Goal: Check status: Check status

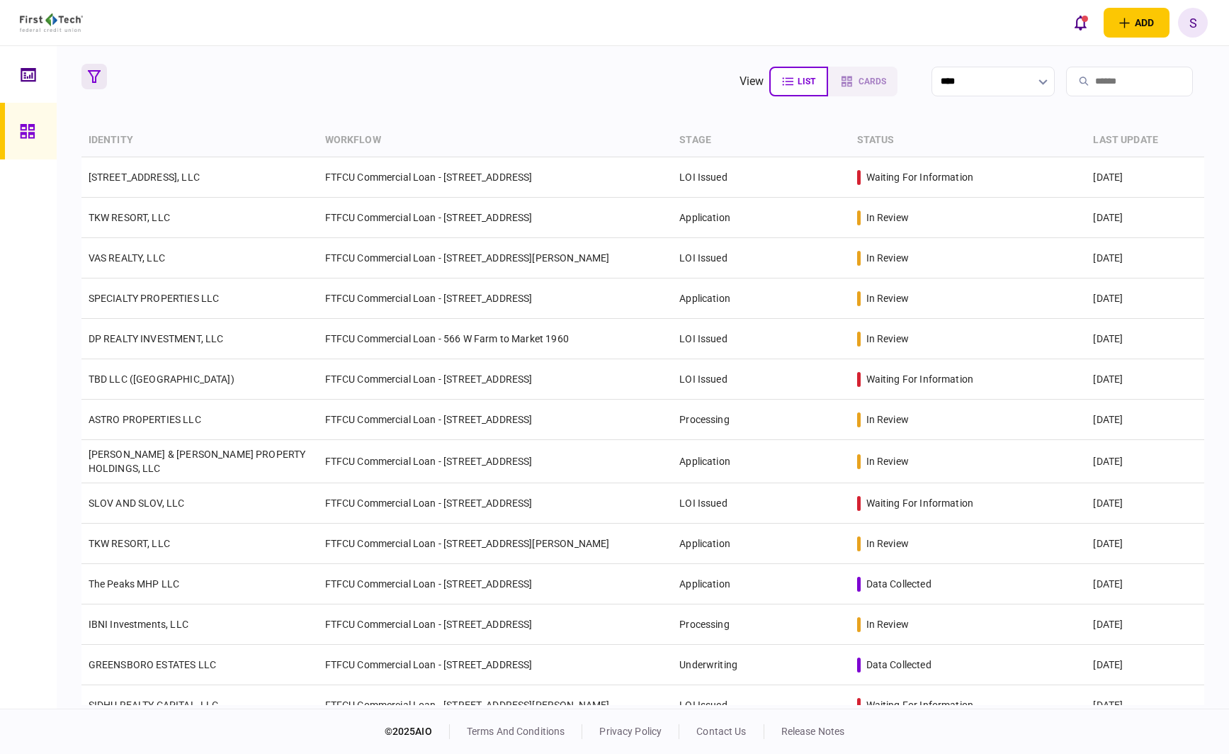
click at [89, 80] on icon "button" at bounding box center [94, 76] width 13 height 13
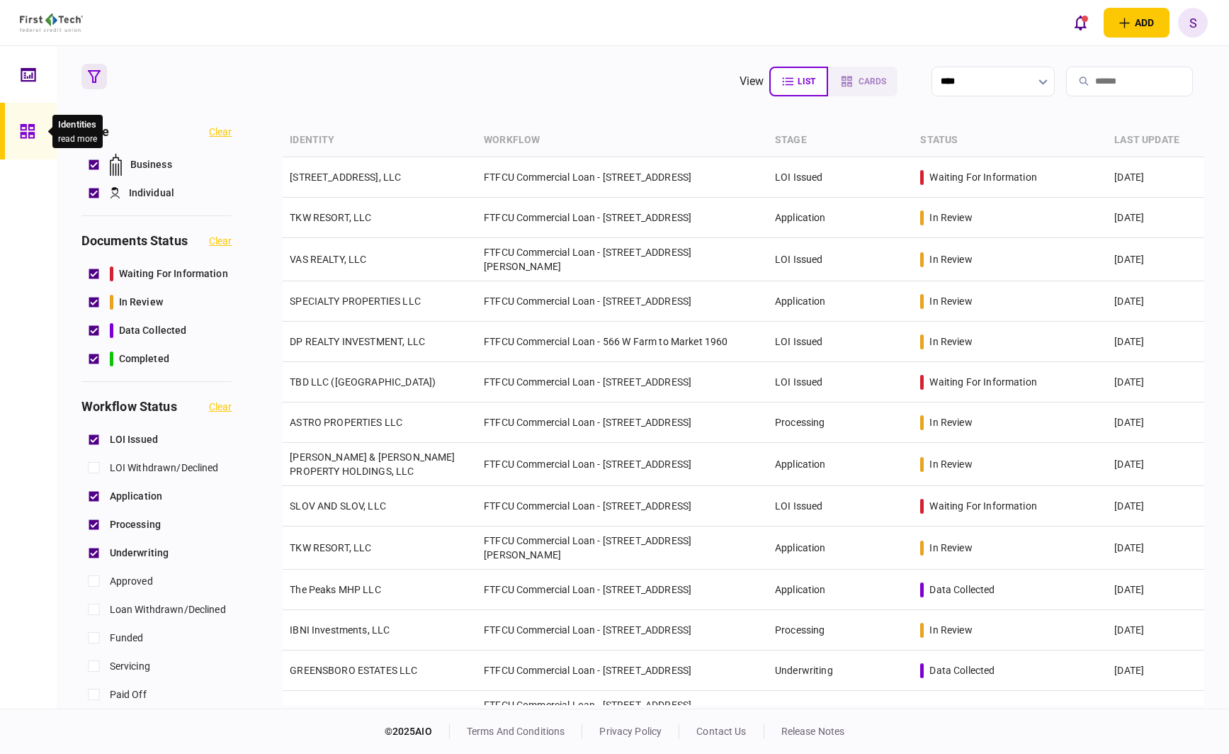
click at [27, 129] on icon at bounding box center [28, 131] width 16 height 16
click at [89, 80] on icon "button" at bounding box center [94, 76] width 13 height 13
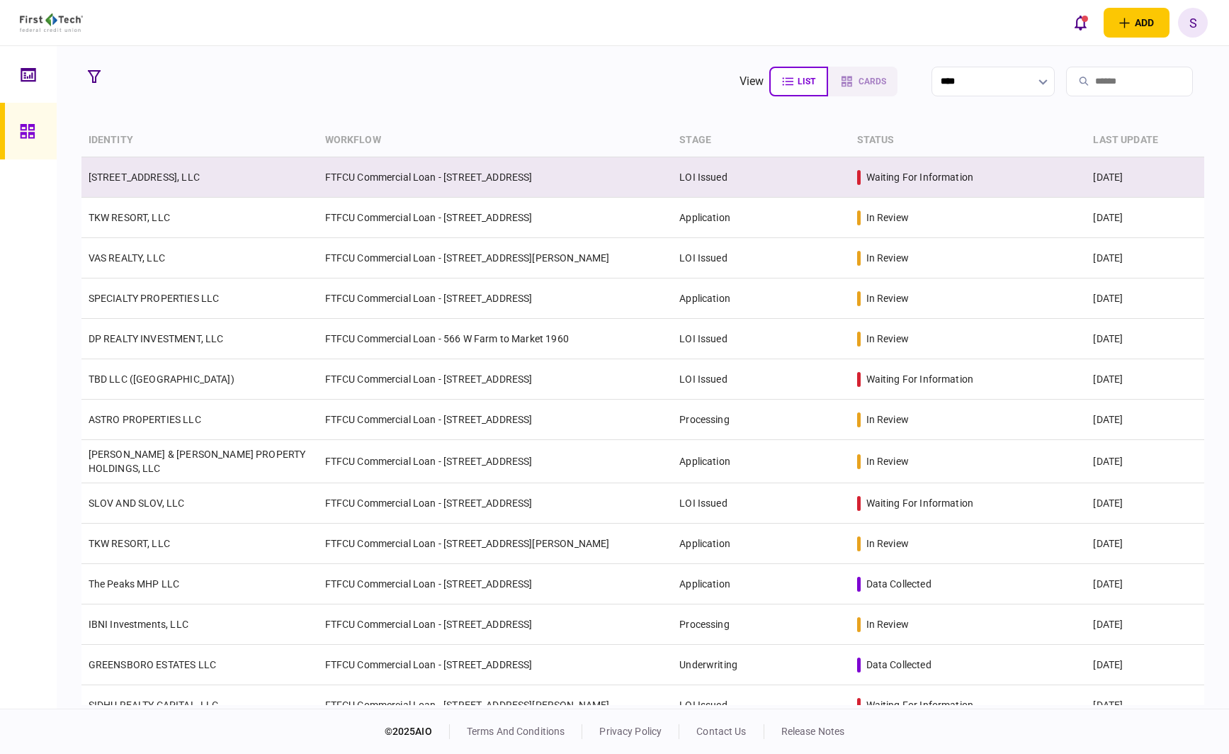
click at [200, 175] on link "[STREET_ADDRESS], LLC" at bounding box center [144, 176] width 111 height 11
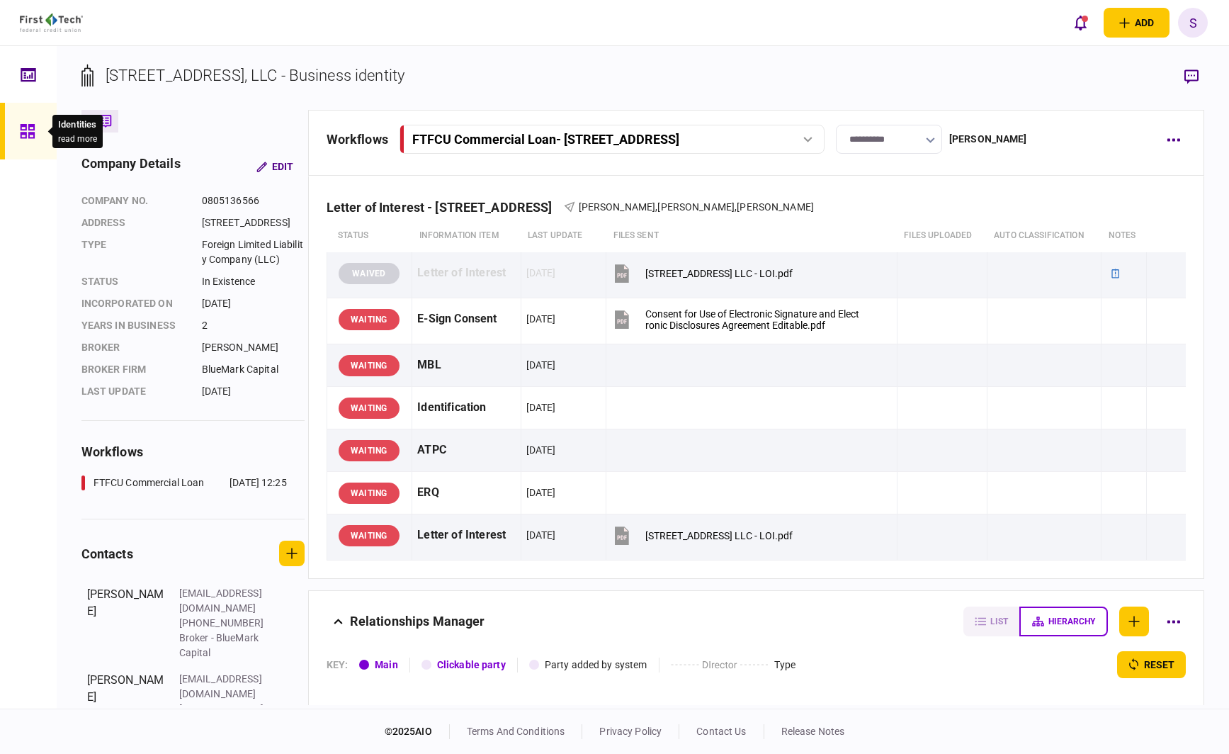
drag, startPoint x: 31, startPoint y: 131, endPoint x: 50, endPoint y: 128, distance: 19.3
click at [31, 131] on icon at bounding box center [28, 131] width 16 height 16
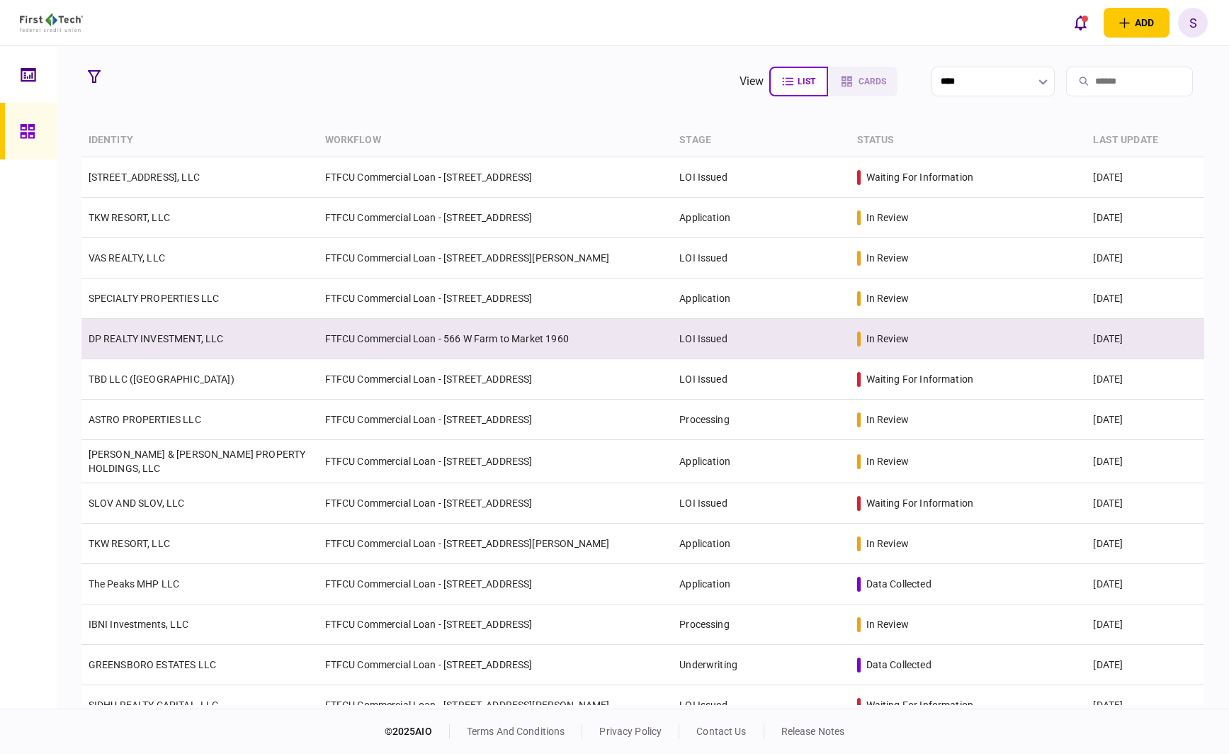
click at [647, 335] on td "FTFCU Commercial Loan - 566 W Farm to Market 1960" at bounding box center [495, 339] width 355 height 40
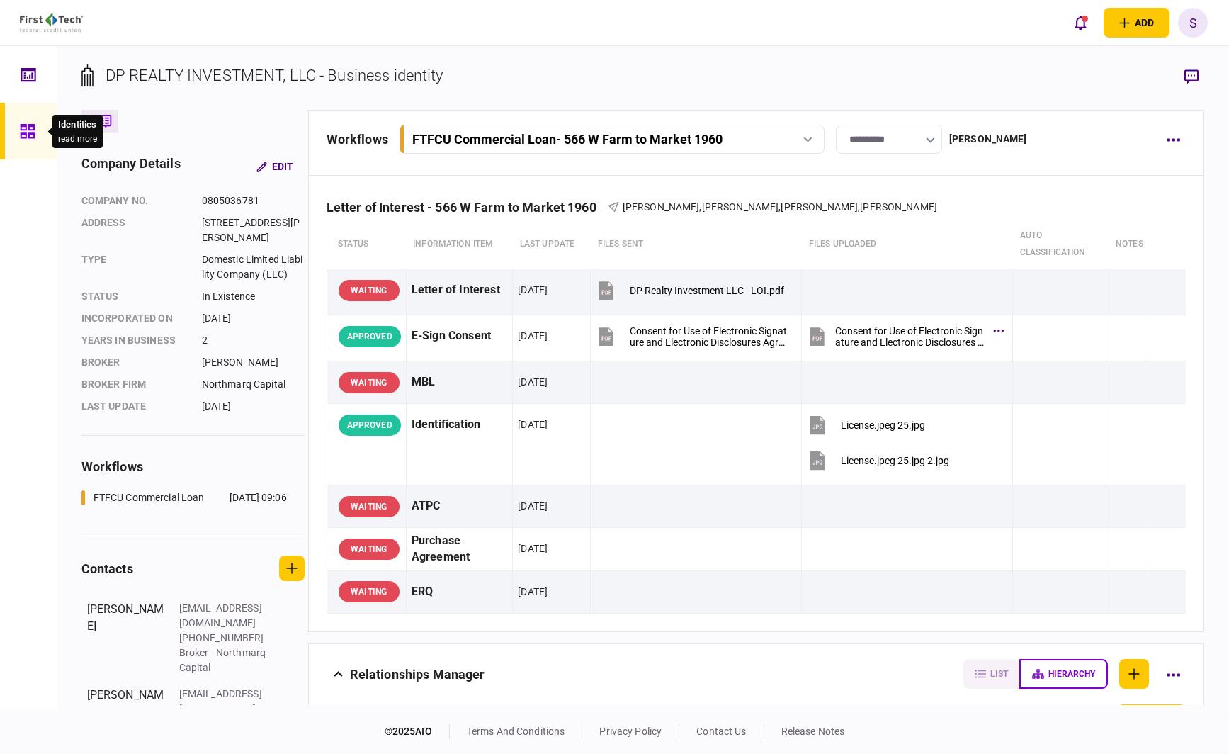
click at [21, 125] on icon at bounding box center [27, 131] width 14 height 14
